Goal: Transaction & Acquisition: Purchase product/service

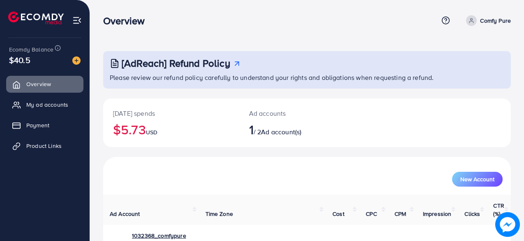
scroll to position [42, 0]
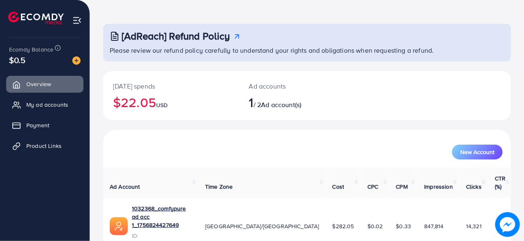
scroll to position [42, 0]
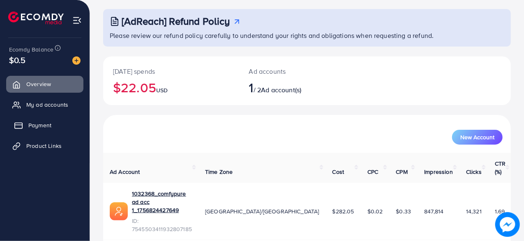
click at [40, 126] on span "Payment" at bounding box center [39, 125] width 23 height 8
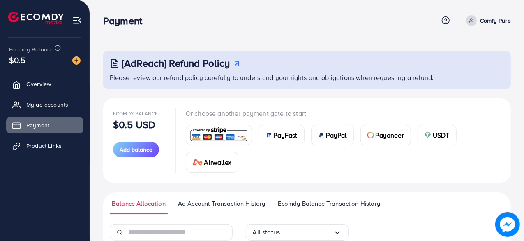
click at [392, 131] on span "Payoneer" at bounding box center [390, 135] width 28 height 10
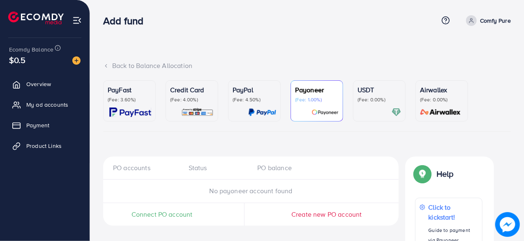
scroll to position [73, 0]
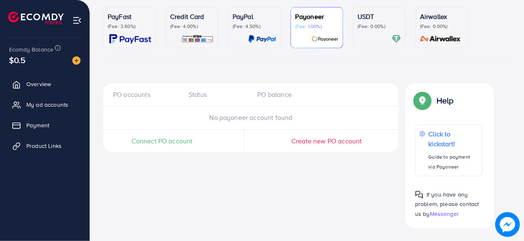
click at [175, 139] on span "Connect PO account" at bounding box center [162, 140] width 61 height 9
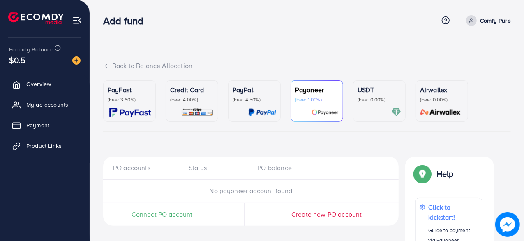
drag, startPoint x: 441, startPoint y: 97, endPoint x: 424, endPoint y: 95, distance: 17.4
click at [441, 97] on p "(Fee: 0.00%)" at bounding box center [442, 99] width 44 height 7
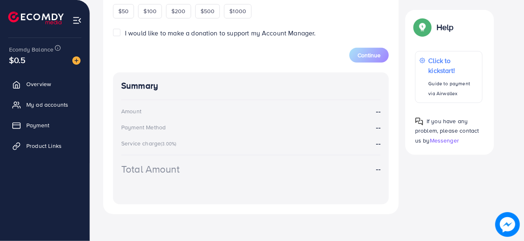
scroll to position [313, 0]
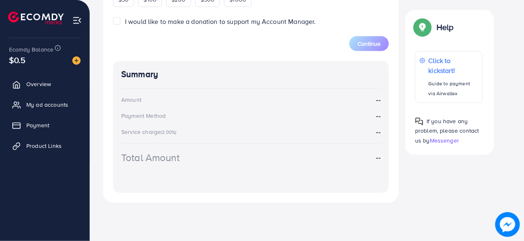
click at [289, 125] on div "Summary Amount -- Payment Method -- Service charge (3.00%) -- Total Amount --" at bounding box center [251, 127] width 276 height 132
drag, startPoint x: 285, startPoint y: 113, endPoint x: 263, endPoint y: 103, distance: 23.7
click at [283, 113] on div "Payment Method --" at bounding box center [251, 115] width 260 height 9
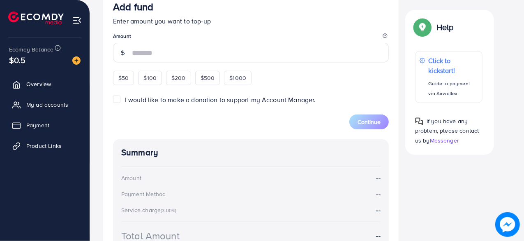
scroll to position [189, 0]
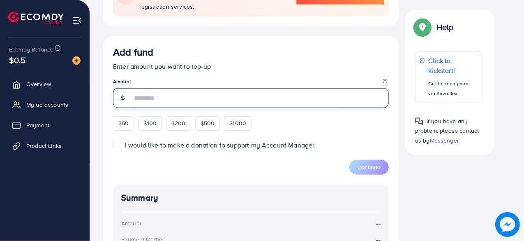
click at [249, 102] on input "number" at bounding box center [260, 98] width 257 height 20
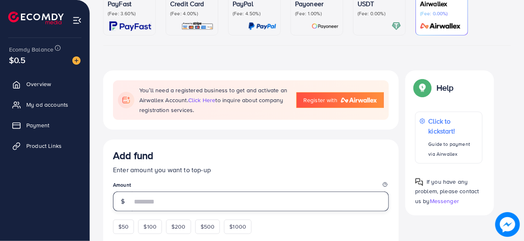
scroll to position [66, 0]
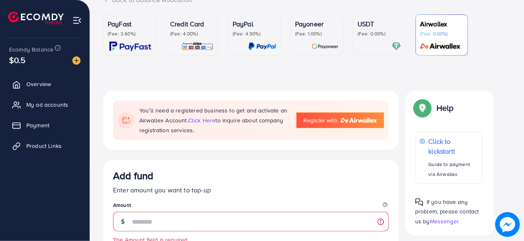
click at [311, 33] on p "(Fee: 1.00%)" at bounding box center [317, 33] width 44 height 7
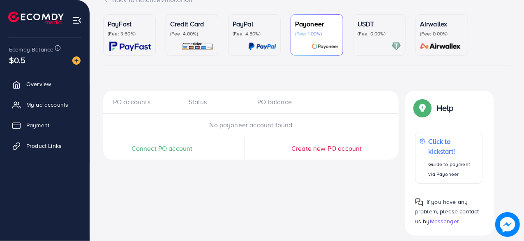
scroll to position [73, 0]
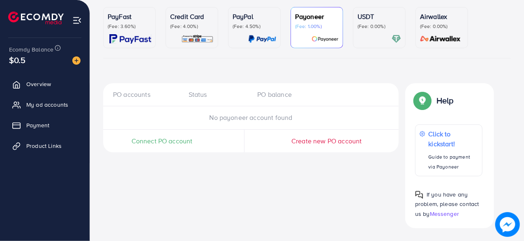
click at [302, 134] on div "Create new PO account" at bounding box center [327, 141] width 118 height 23
click at [300, 137] on span "Create new PO account" at bounding box center [327, 140] width 70 height 9
click at [164, 141] on span "Connect PO account" at bounding box center [162, 140] width 61 height 9
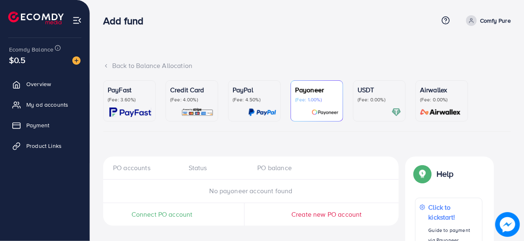
click at [53, 19] on img at bounding box center [36, 18] width 56 height 13
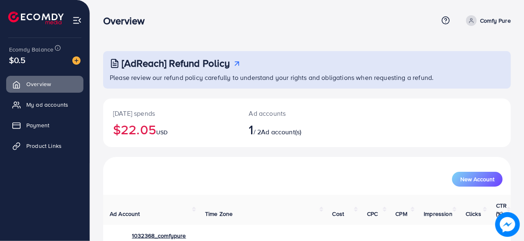
scroll to position [42, 0]
